Goal: Navigation & Orientation: Find specific page/section

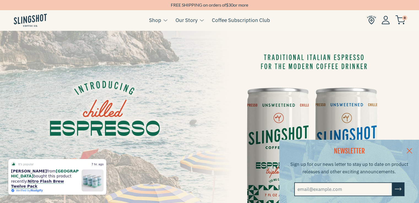
click at [214, 131] on img at bounding box center [209, 149] width 419 height 236
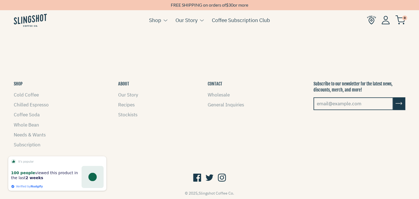
scroll to position [500, 0]
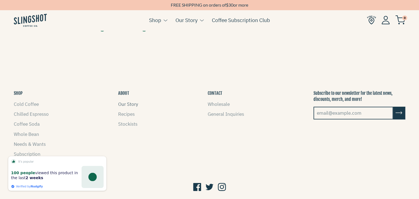
click at [130, 102] on link "Our Story" at bounding box center [128, 104] width 20 height 6
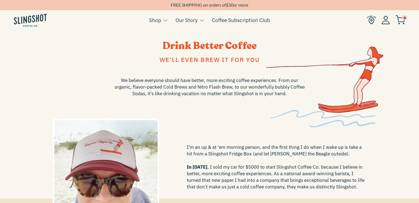
click at [37, 20] on img at bounding box center [30, 20] width 33 height 13
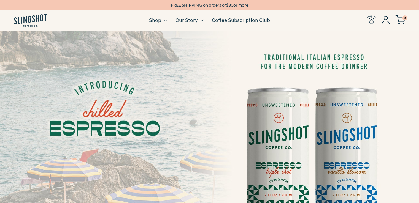
click at [373, 20] on img at bounding box center [371, 19] width 9 height 9
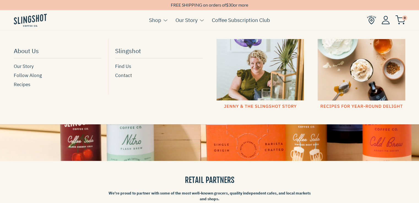
click at [252, 106] on div at bounding box center [261, 74] width 88 height 70
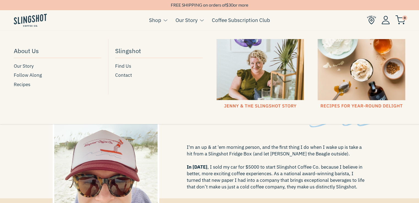
click at [351, 105] on div at bounding box center [362, 74] width 88 height 70
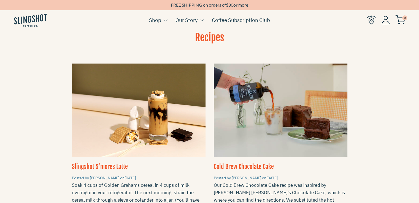
click at [28, 22] on img at bounding box center [30, 20] width 33 height 13
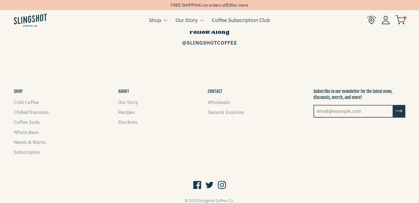
scroll to position [838, 0]
